Goal: Task Accomplishment & Management: Complete application form

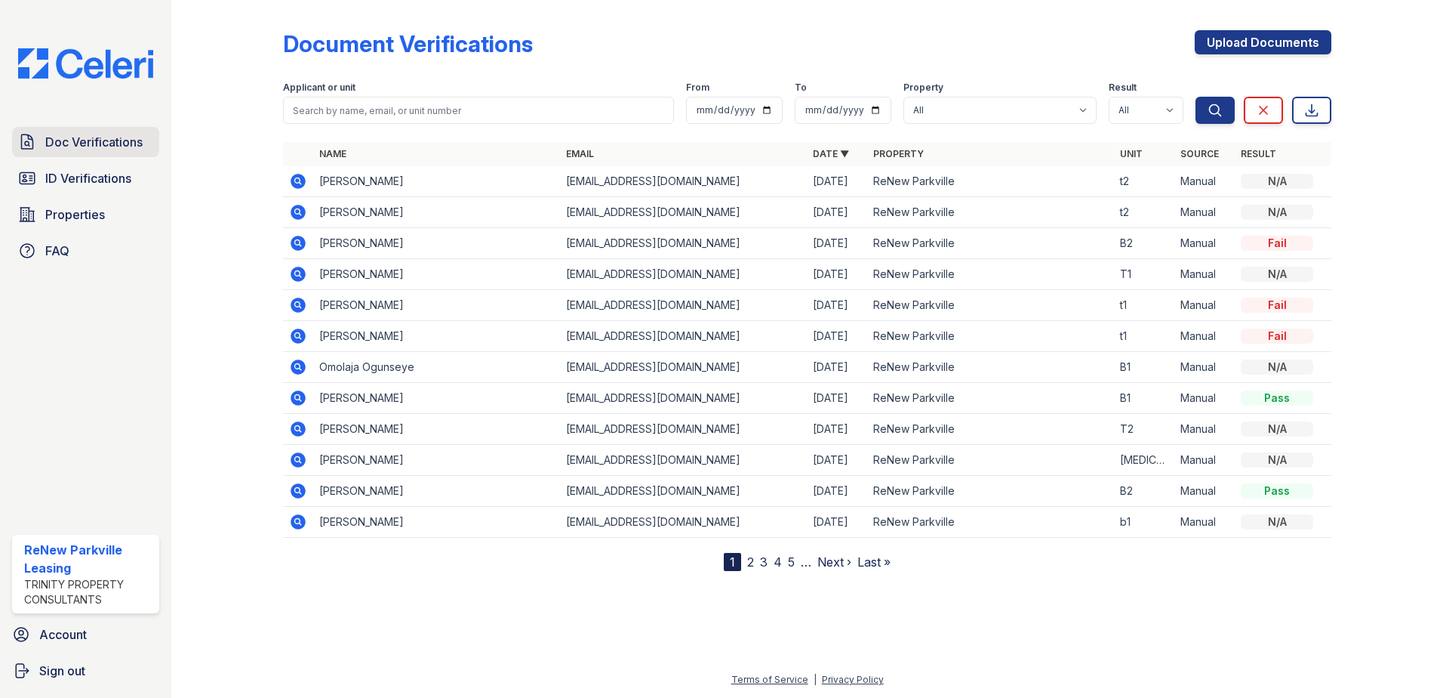
click at [102, 142] on span "Doc Verifications" at bounding box center [93, 142] width 97 height 18
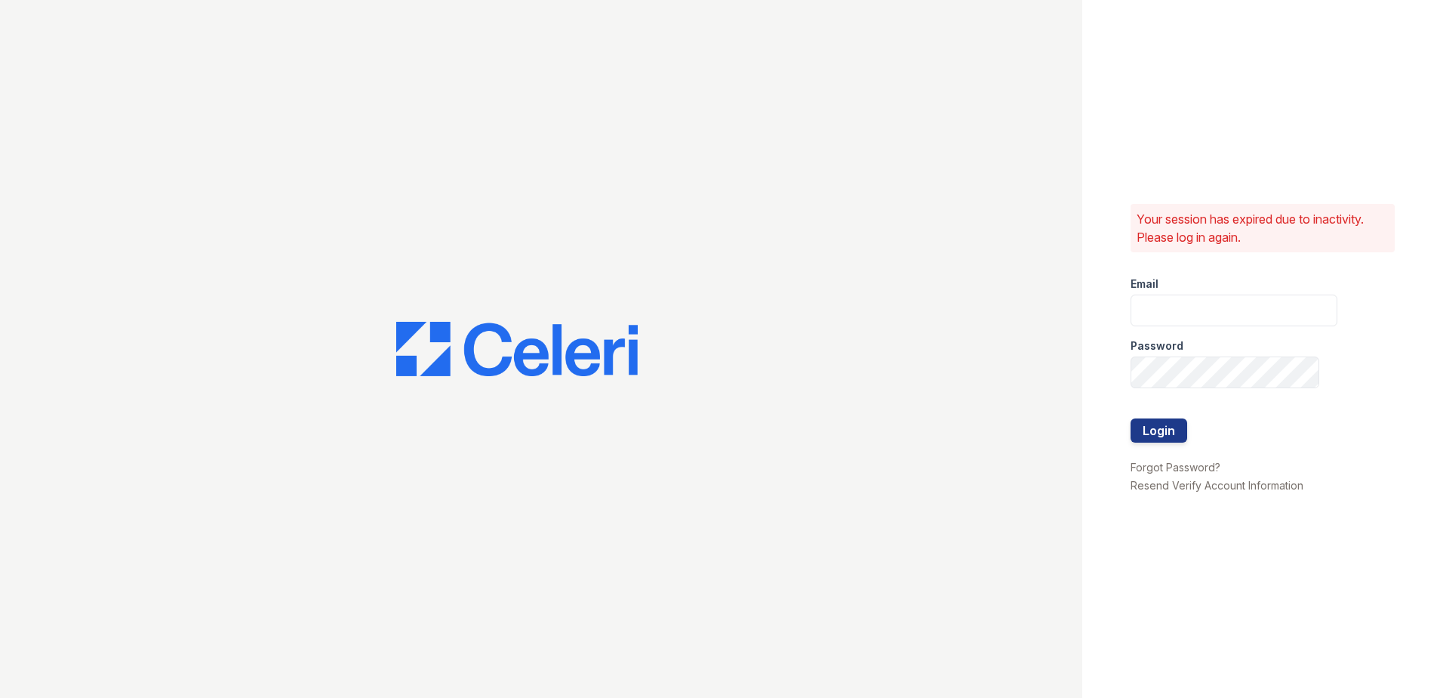
type input "[EMAIL_ADDRESS][DOMAIN_NAME]"
click at [1162, 424] on button "Login" at bounding box center [1159, 430] width 57 height 24
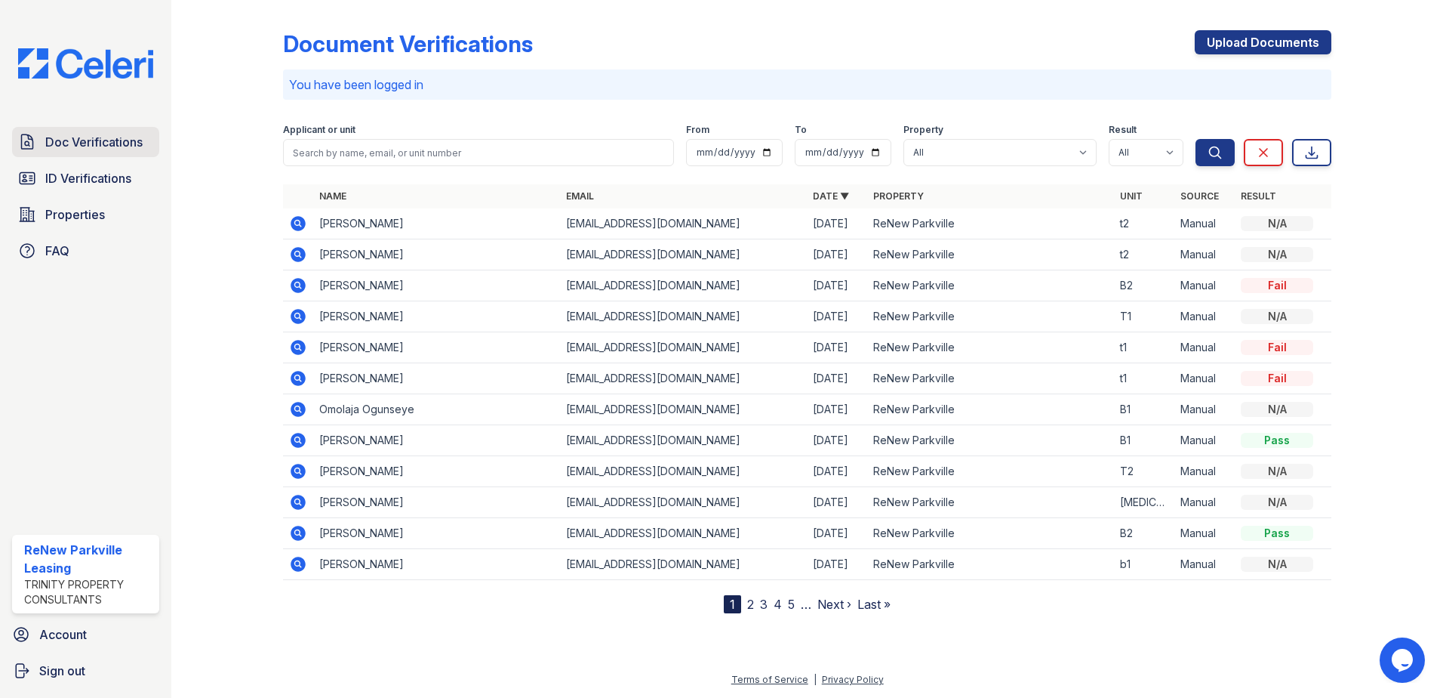
click at [109, 148] on span "Doc Verifications" at bounding box center [93, 142] width 97 height 18
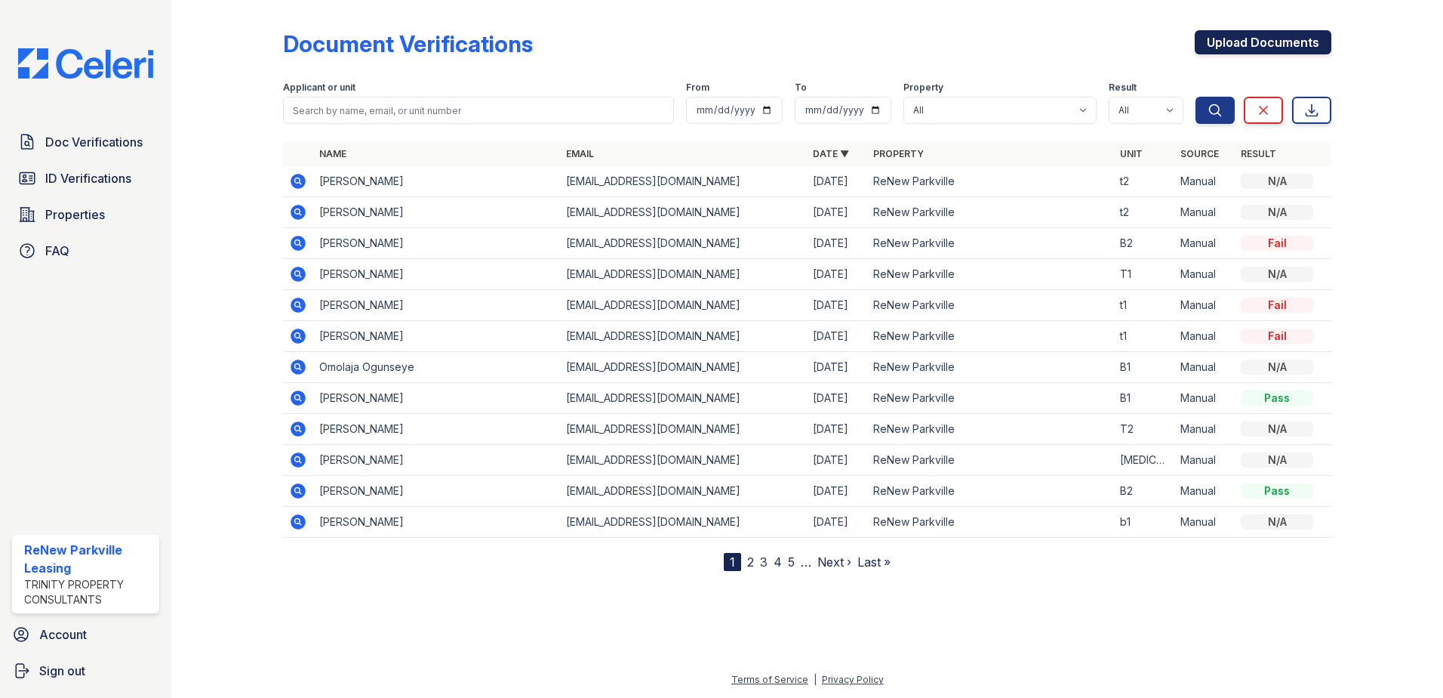
click at [1274, 45] on link "Upload Documents" at bounding box center [1263, 42] width 137 height 24
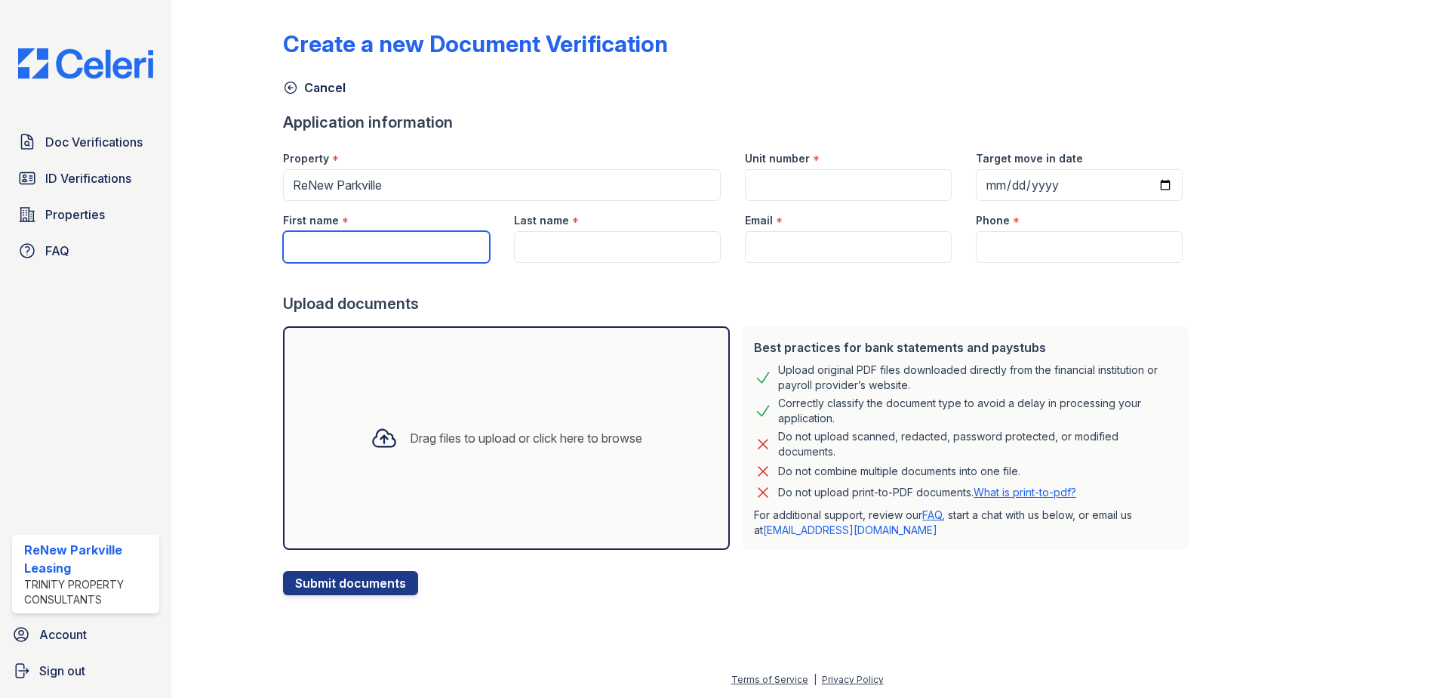
click at [396, 238] on input "First name" at bounding box center [386, 247] width 207 height 32
type input "Shaunta"
type input "t2"
type input "2025-09-12"
type input "Brown"
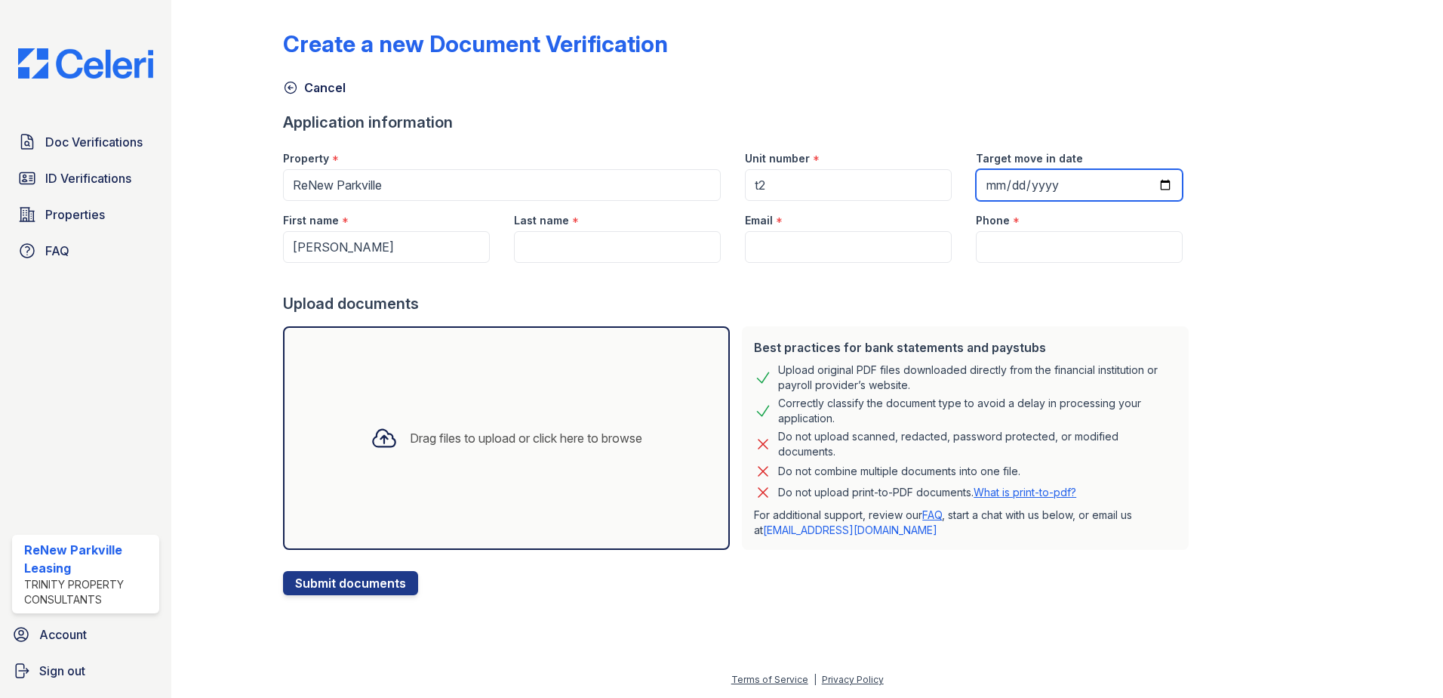
type input "[EMAIL_ADDRESS][DOMAIN_NAME]"
type input "+14436261205"
click at [477, 445] on div "Drag files to upload or click here to browse" at bounding box center [526, 438] width 233 height 18
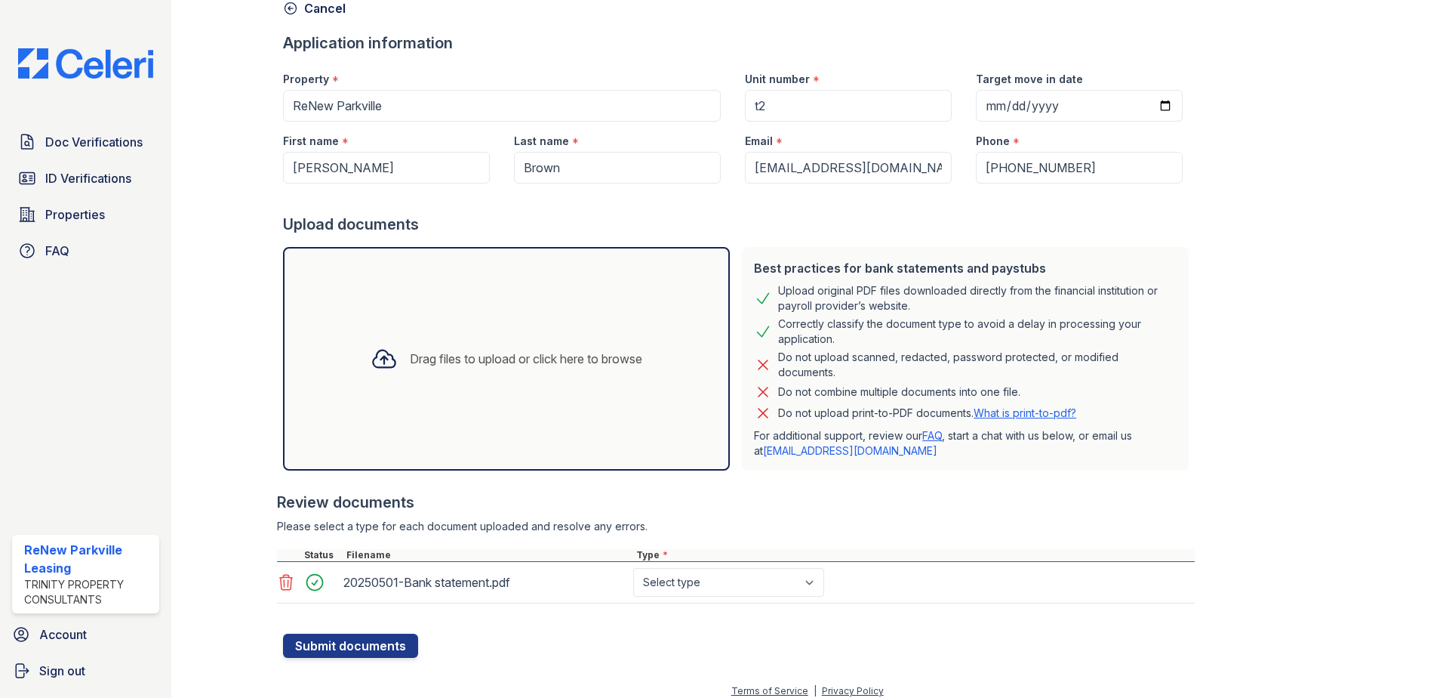
scroll to position [91, 0]
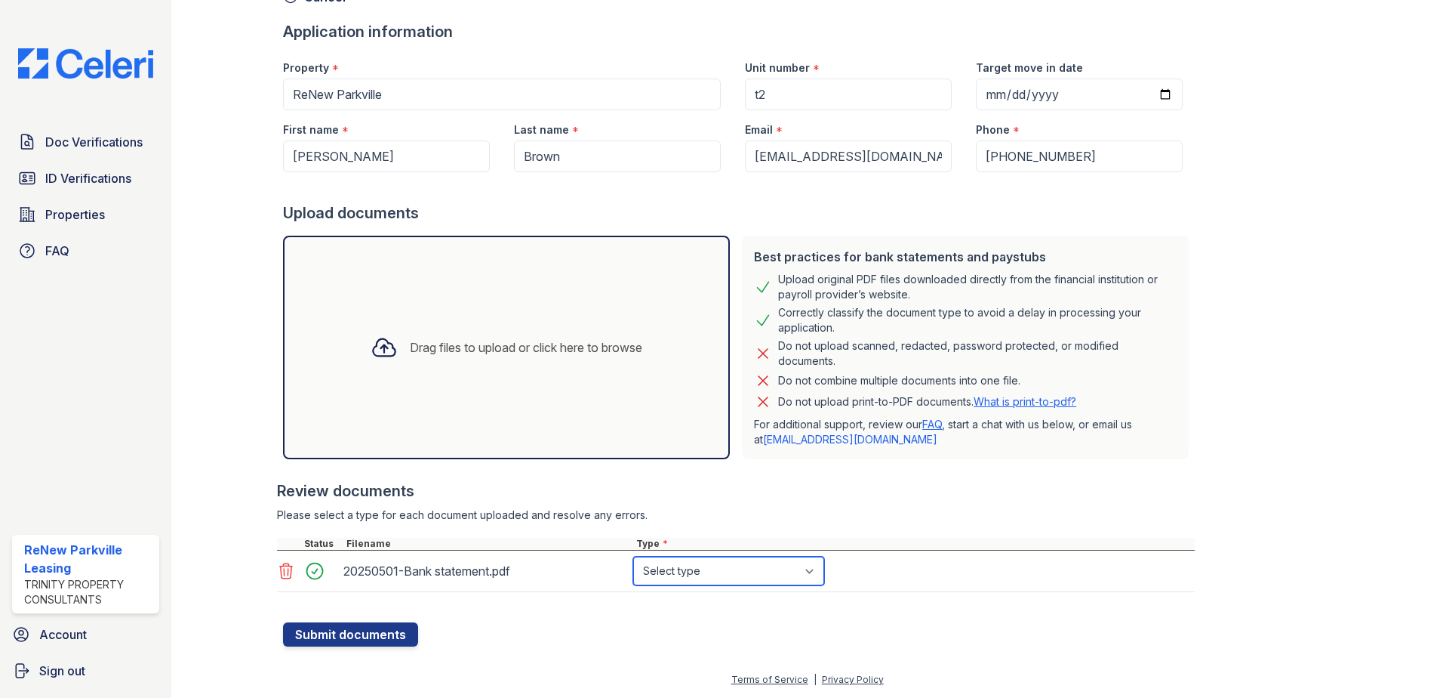
click at [813, 569] on select "Select type Paystub Bank Statement Offer Letter Tax Documents Benefit Award Let…" at bounding box center [728, 570] width 191 height 29
select select "bank_statement"
click at [633, 556] on select "Select type Paystub Bank Statement Offer Letter Tax Documents Benefit Award Let…" at bounding box center [728, 570] width 191 height 29
click at [310, 635] on button "Submit documents" at bounding box center [350, 634] width 135 height 24
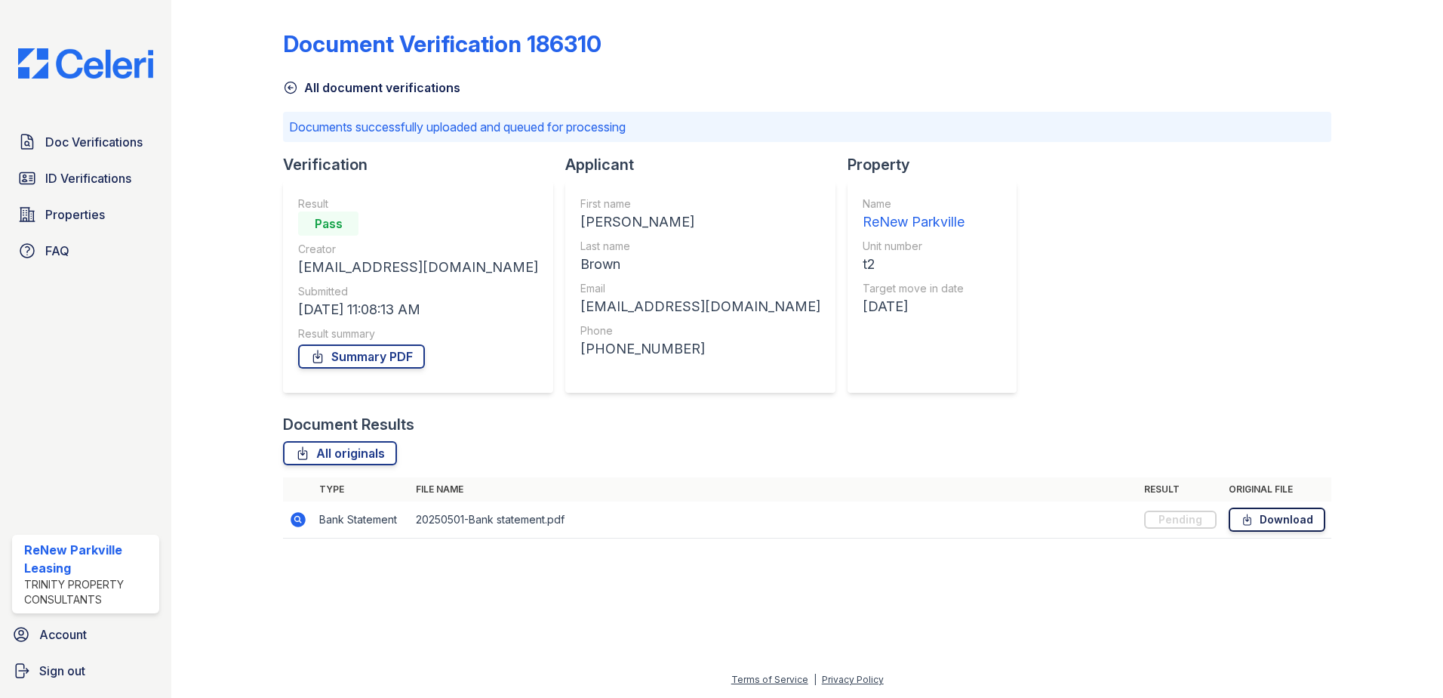
click at [1248, 519] on icon at bounding box center [1247, 519] width 13 height 15
click at [98, 143] on span "Doc Verifications" at bounding box center [93, 142] width 97 height 18
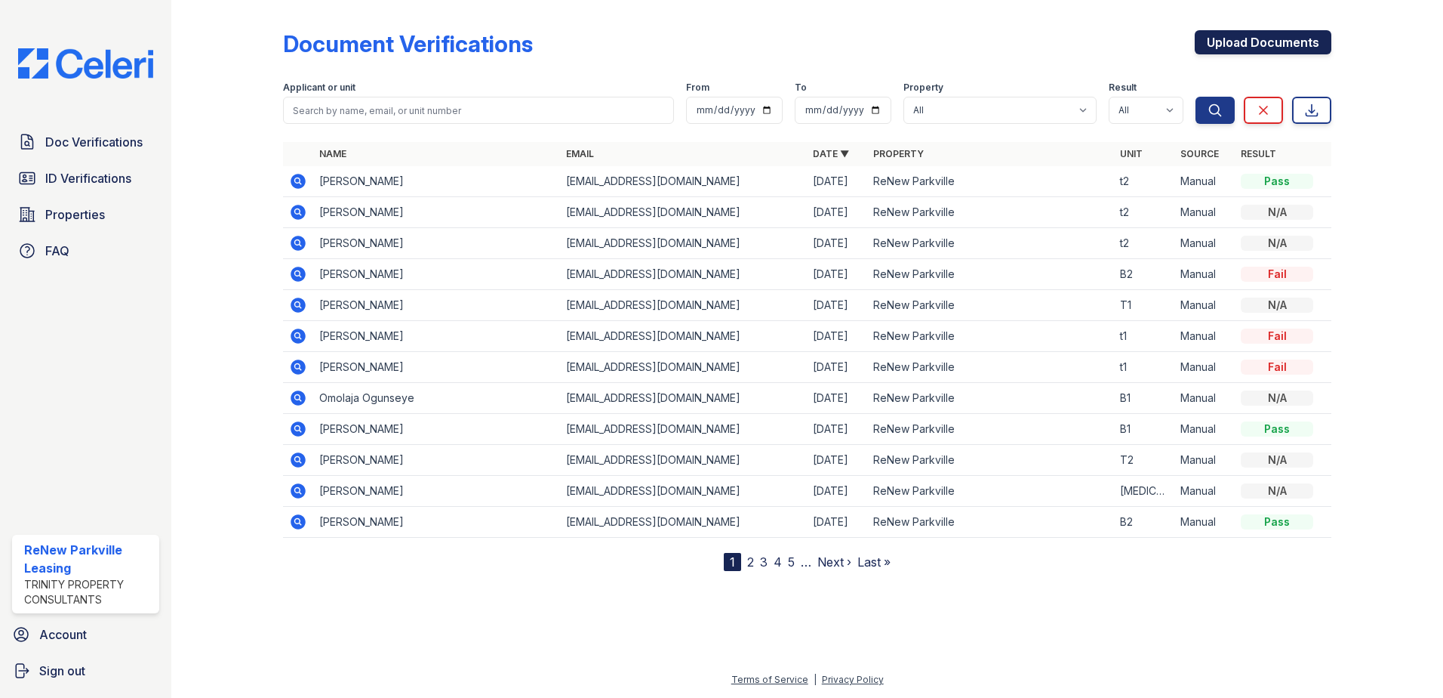
click at [1261, 39] on link "Upload Documents" at bounding box center [1263, 42] width 137 height 24
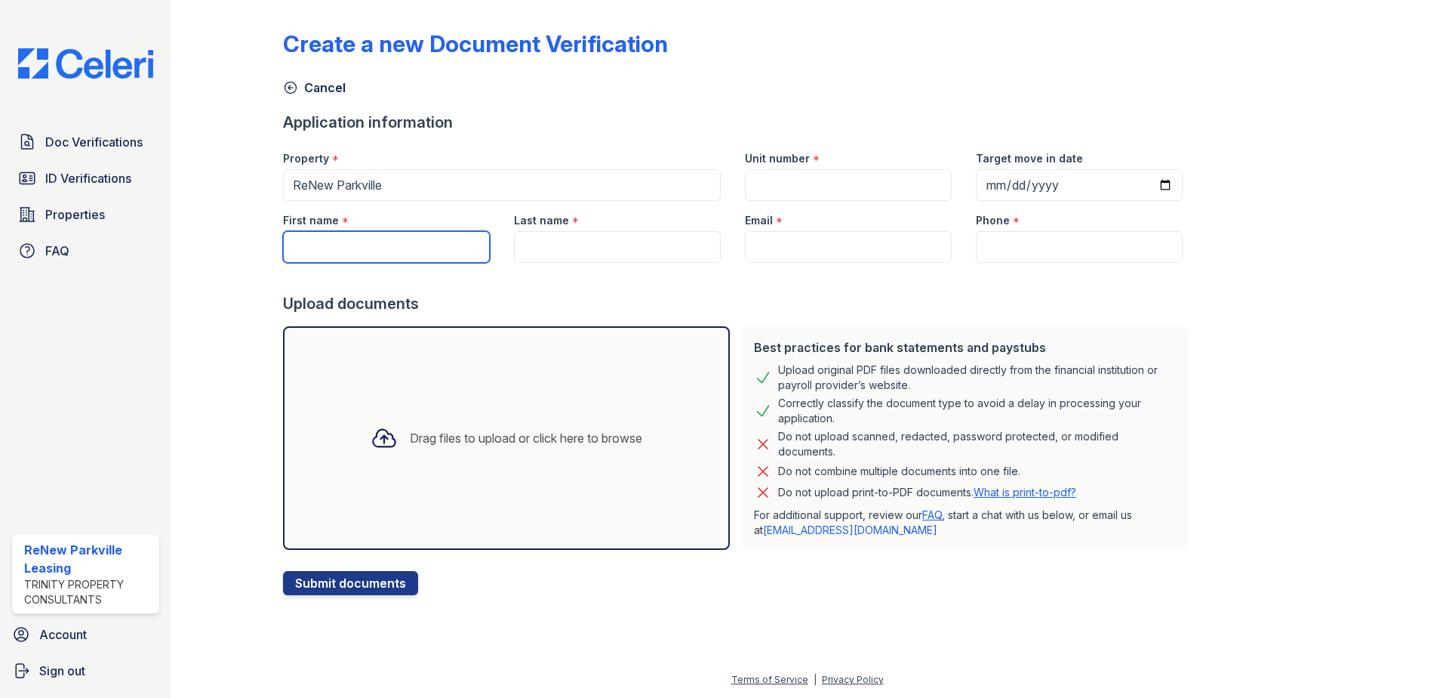
click at [390, 250] on input "First name" at bounding box center [386, 247] width 207 height 32
type input "Shaunta"
type input "t2"
type input "2025-09-12"
type input "Brown"
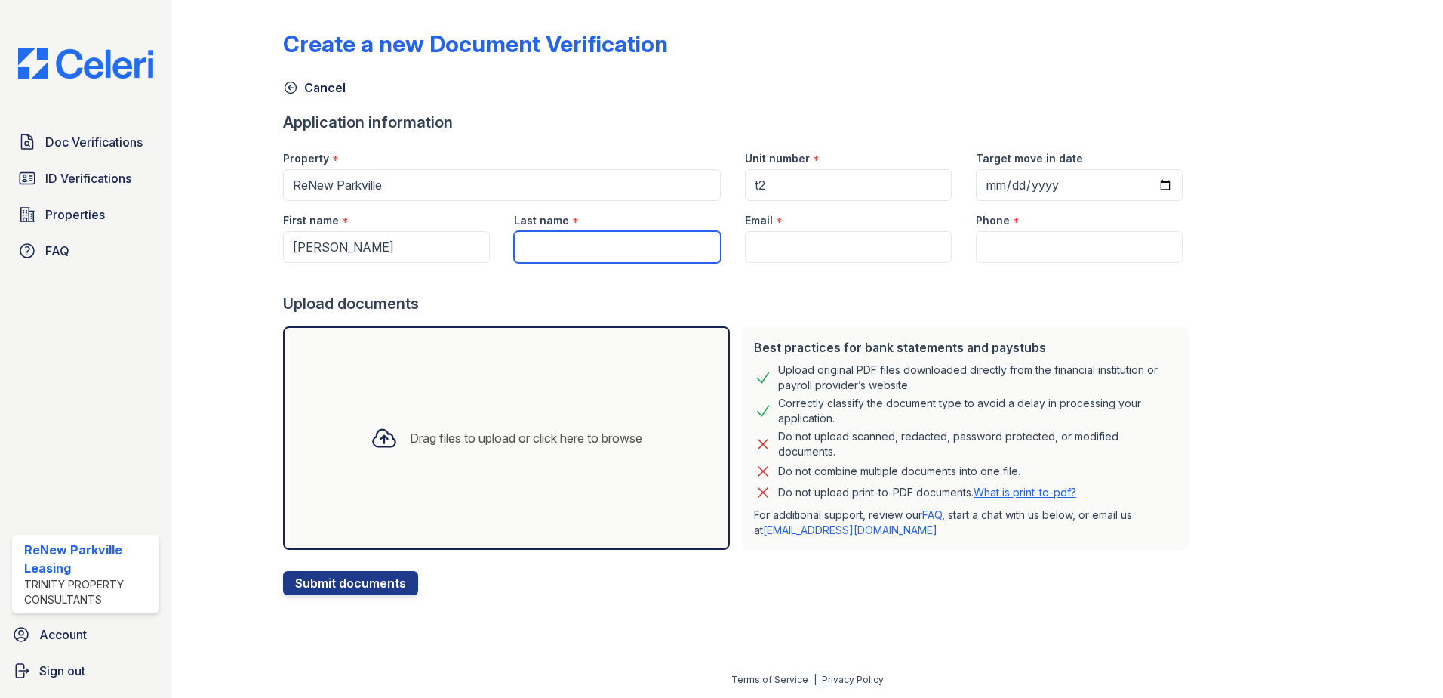
type input "[EMAIL_ADDRESS][DOMAIN_NAME]"
type input "+14436261205"
click at [482, 442] on div "Drag files to upload or click here to browse" at bounding box center [526, 438] width 233 height 18
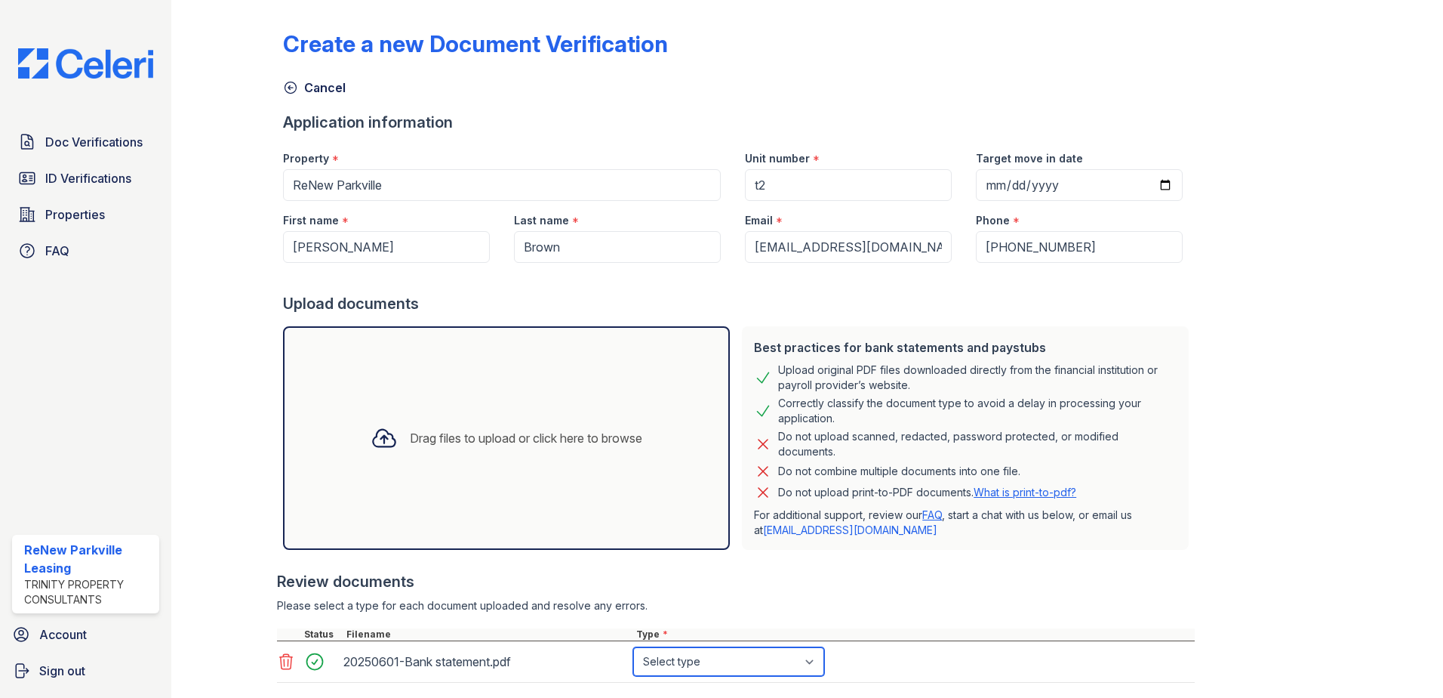
click at [811, 664] on select "Select type Paystub Bank Statement Offer Letter Tax Documents Benefit Award Let…" at bounding box center [728, 661] width 191 height 29
select select "bank_statement"
click at [633, 647] on select "Select type Paystub Bank Statement Offer Letter Tax Documents Benefit Award Let…" at bounding box center [728, 661] width 191 height 29
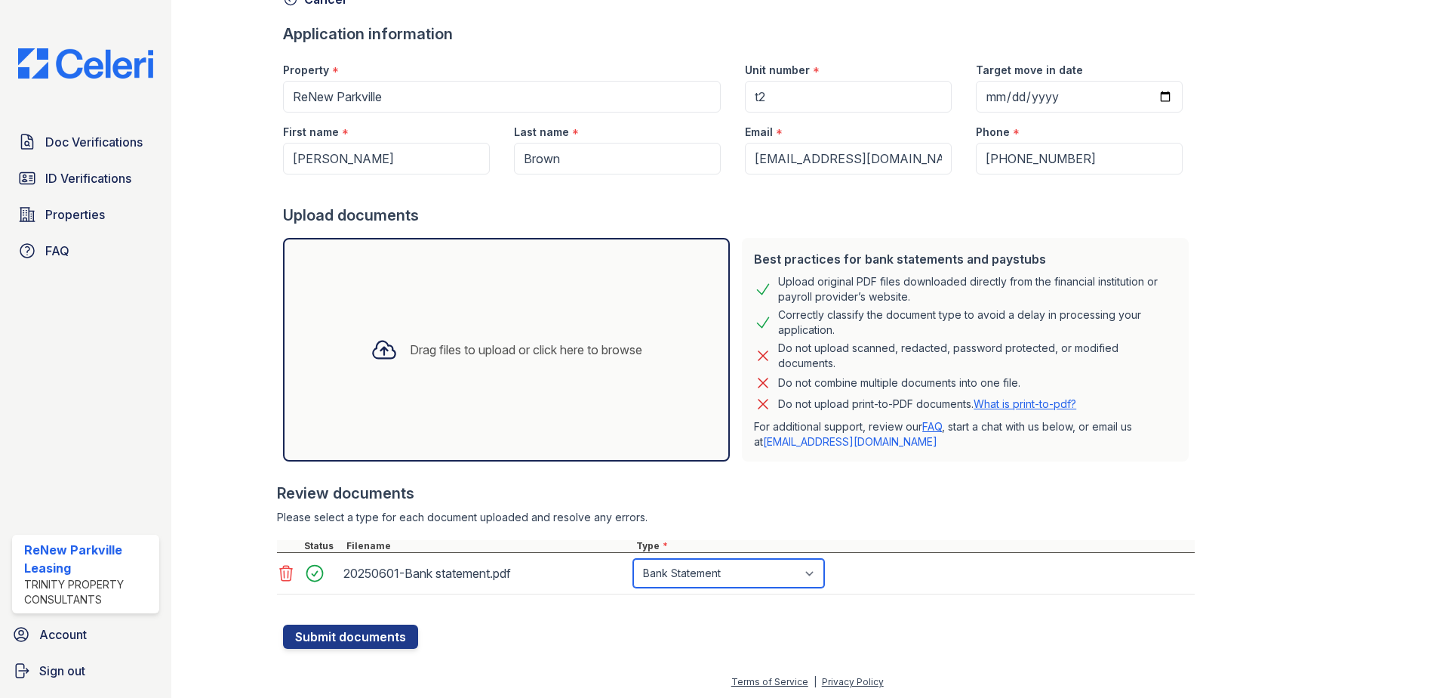
scroll to position [91, 0]
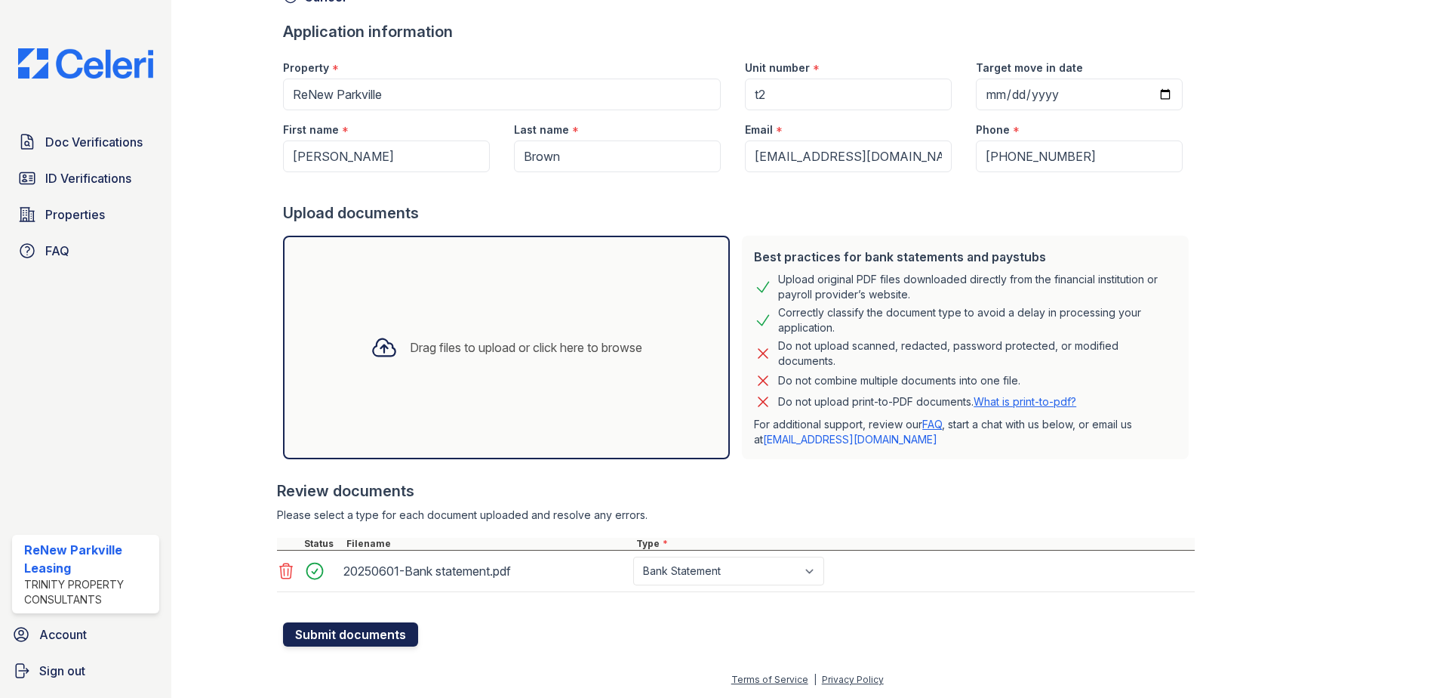
click at [345, 636] on button "Submit documents" at bounding box center [350, 634] width 135 height 24
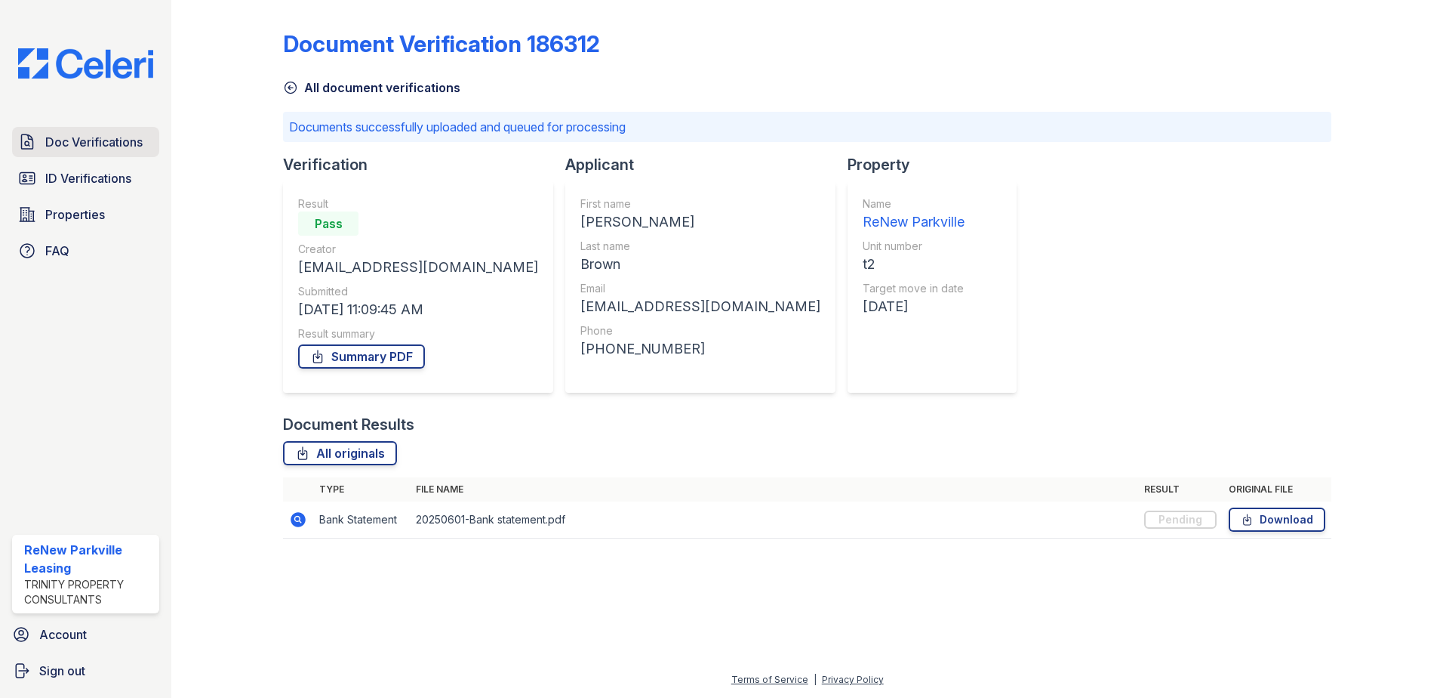
click at [116, 136] on span "Doc Verifications" at bounding box center [93, 142] width 97 height 18
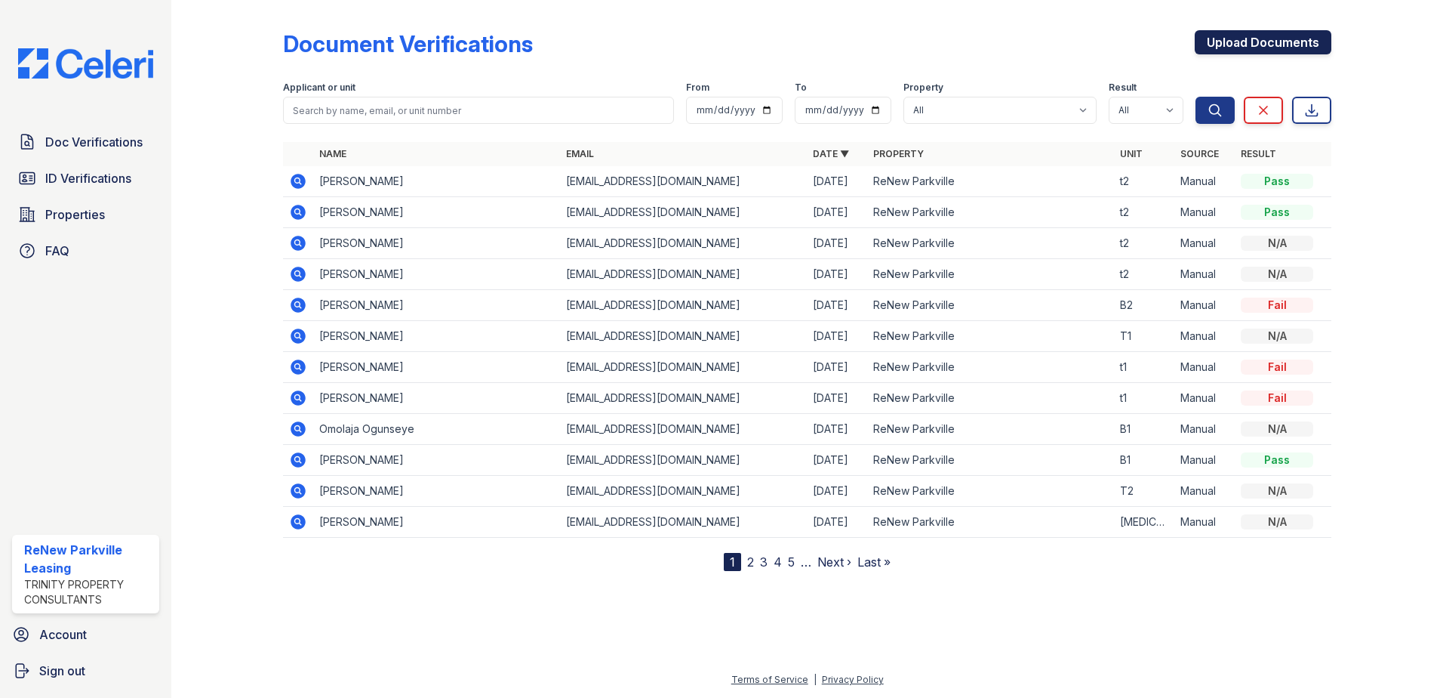
click at [1277, 42] on link "Upload Documents" at bounding box center [1263, 42] width 137 height 24
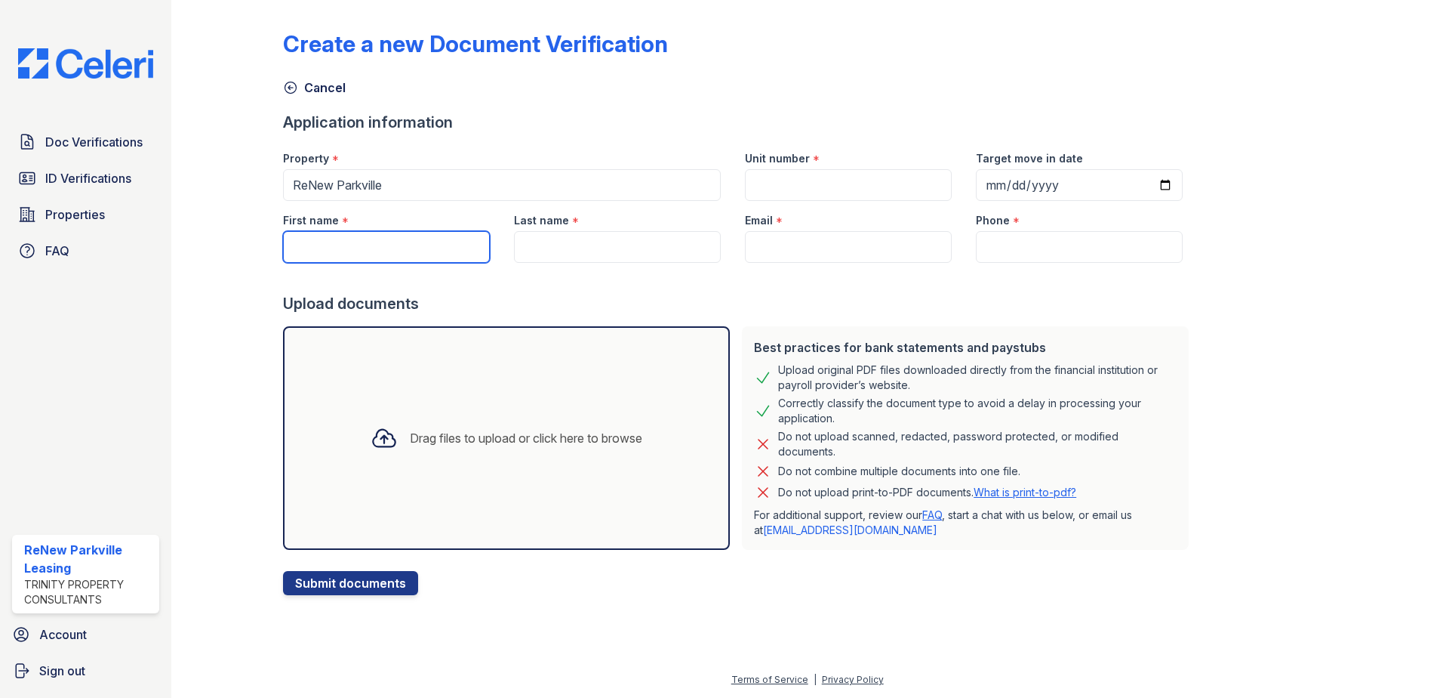
click at [351, 252] on input "First name" at bounding box center [386, 247] width 207 height 32
type input "Shaunta"
type input "t2"
type input "2025-09-12"
type input "Brown"
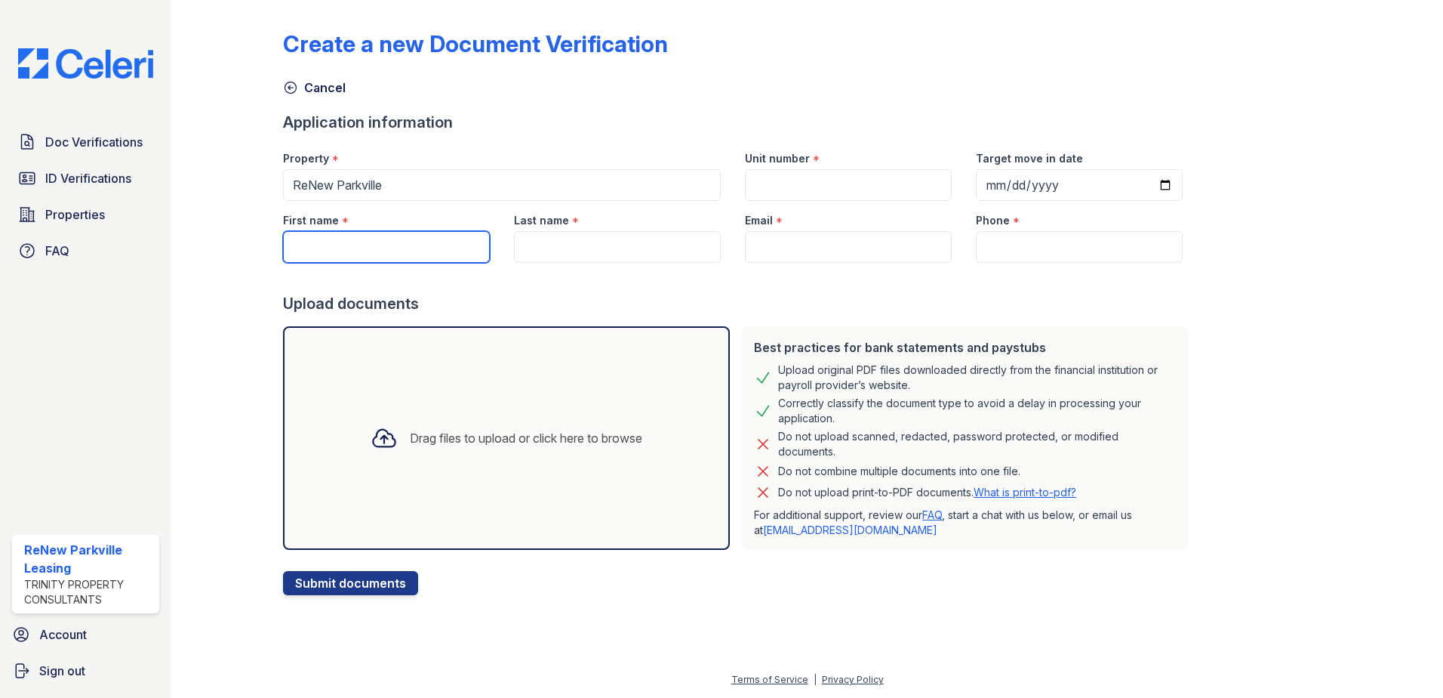
type input "[EMAIL_ADDRESS][DOMAIN_NAME]"
type input "+14436261205"
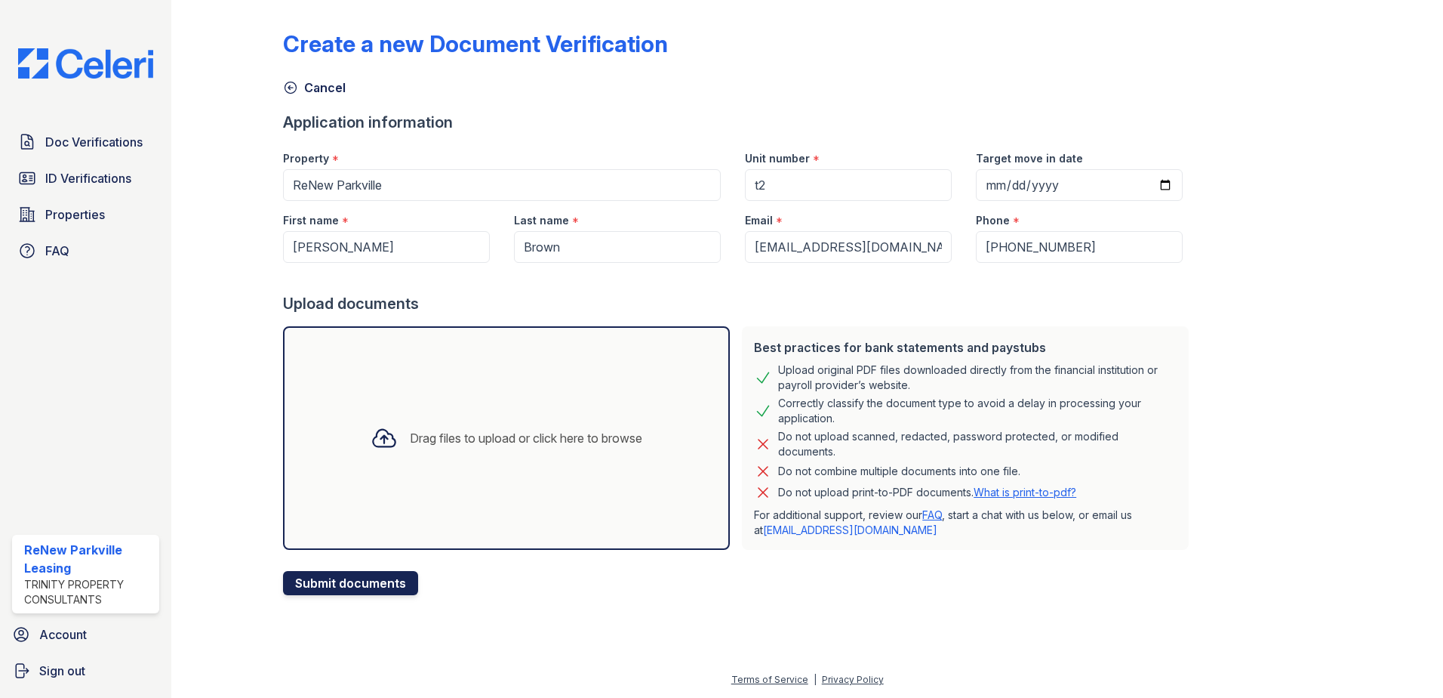
click at [359, 578] on button "Submit documents" at bounding box center [350, 583] width 135 height 24
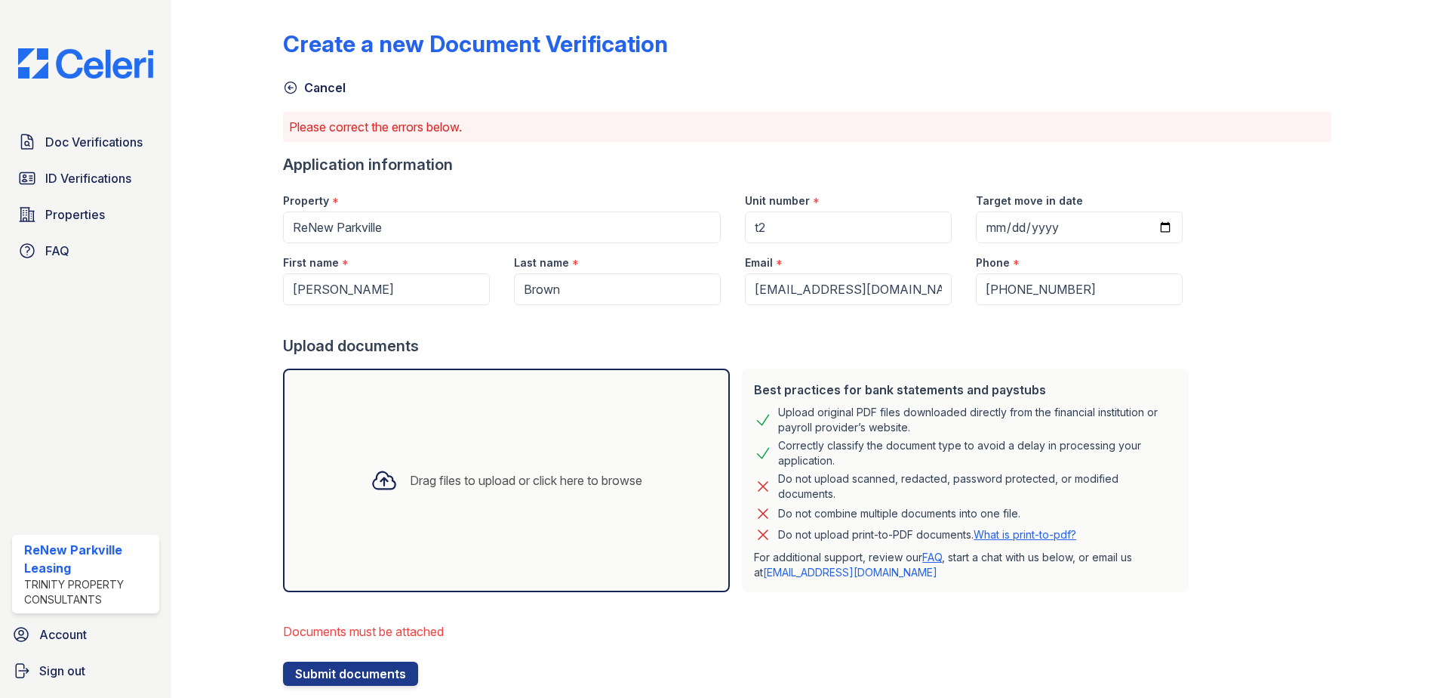
click at [473, 479] on div "Drag files to upload or click here to browse" at bounding box center [526, 480] width 233 height 18
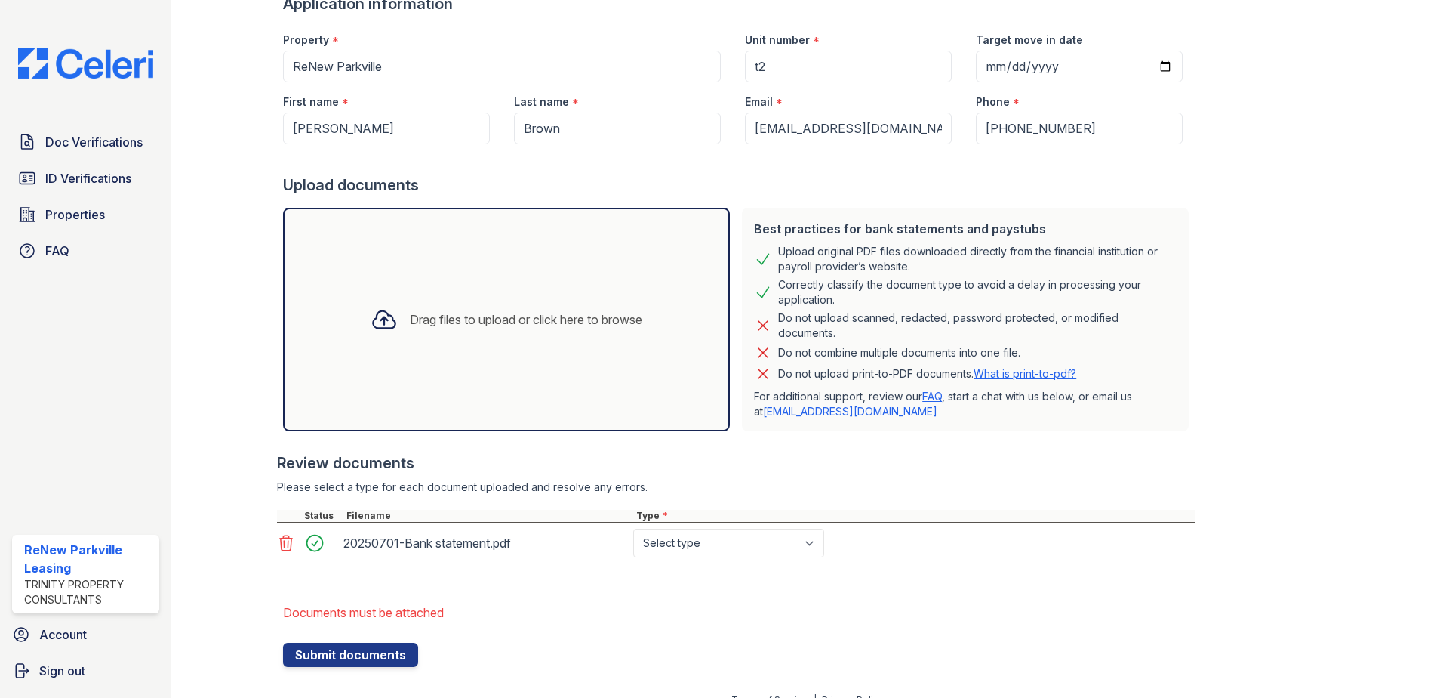
scroll to position [181, 0]
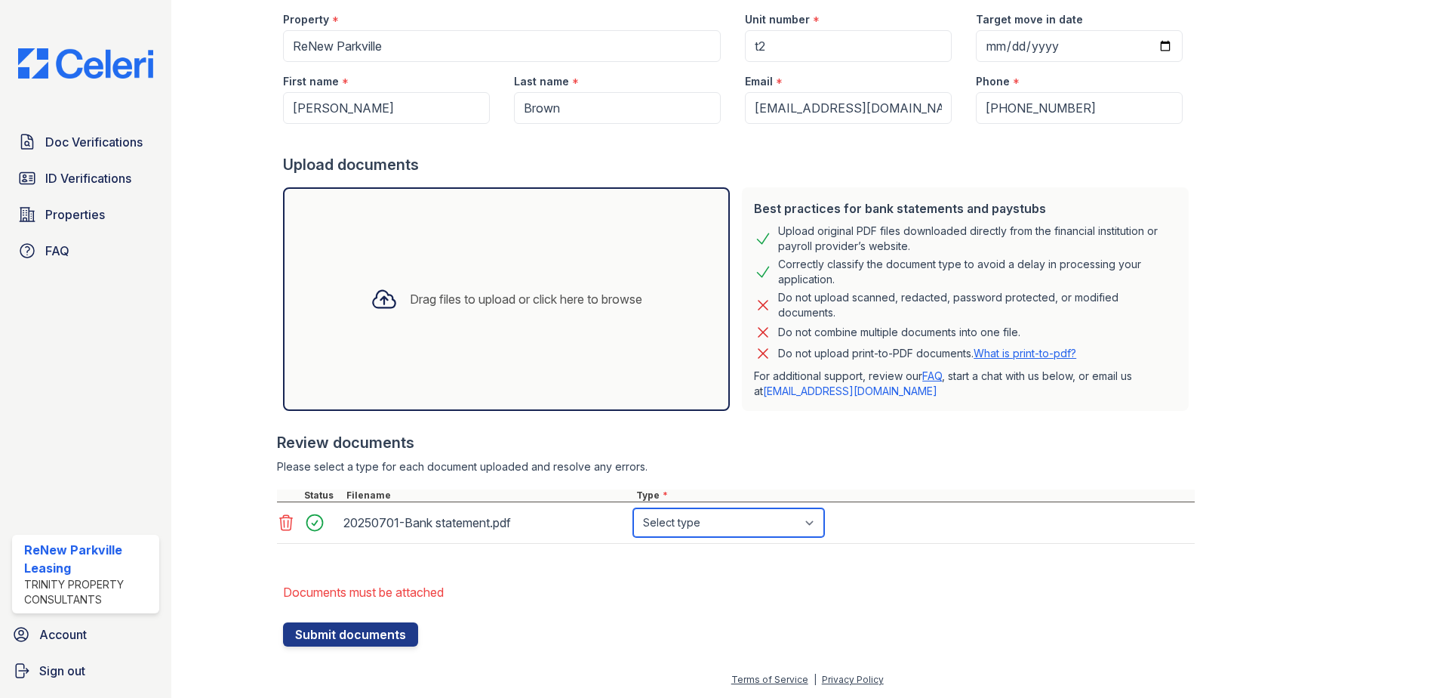
click at [817, 521] on select "Select type Paystub Bank Statement Offer Letter Tax Documents Benefit Award Let…" at bounding box center [728, 522] width 191 height 29
select select "bank_statement"
click at [633, 508] on select "Select type Paystub Bank Statement Offer Letter Tax Documents Benefit Award Let…" at bounding box center [728, 522] width 191 height 29
click at [331, 632] on button "Submit documents" at bounding box center [350, 634] width 135 height 24
